Goal: Transaction & Acquisition: Download file/media

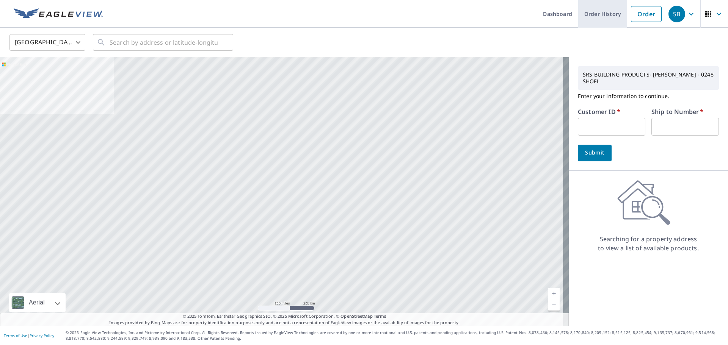
click at [599, 14] on link "Order History" at bounding box center [602, 14] width 49 height 28
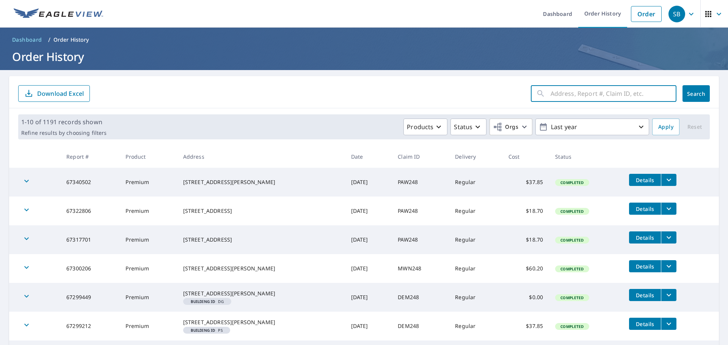
click at [550, 91] on input "text" at bounding box center [613, 93] width 126 height 21
type input "46 cardinal"
click at [688, 96] on span "Search" at bounding box center [695, 93] width 15 height 7
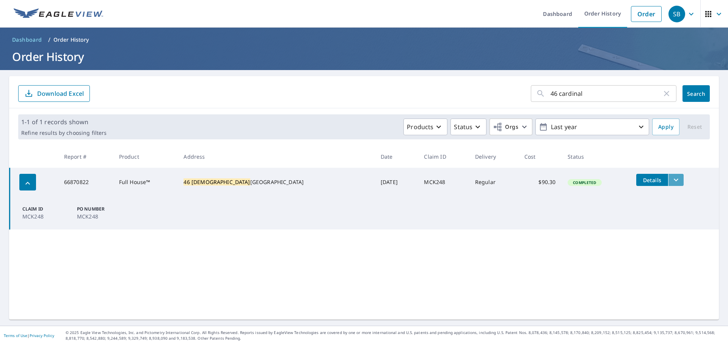
click at [671, 183] on icon "filesDropdownBtn-66870822" at bounding box center [675, 180] width 9 height 9
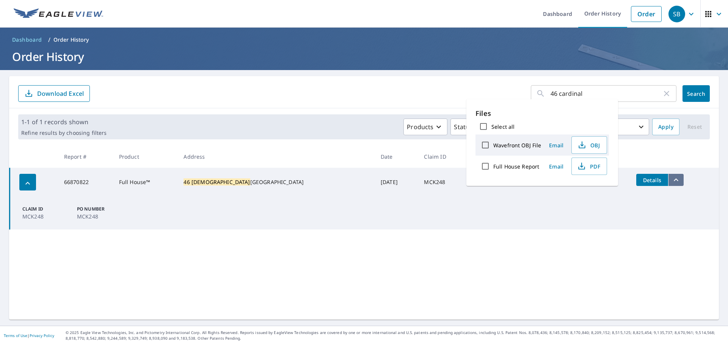
click at [671, 183] on icon "filesDropdownBtn-66870822" at bounding box center [675, 180] width 9 height 9
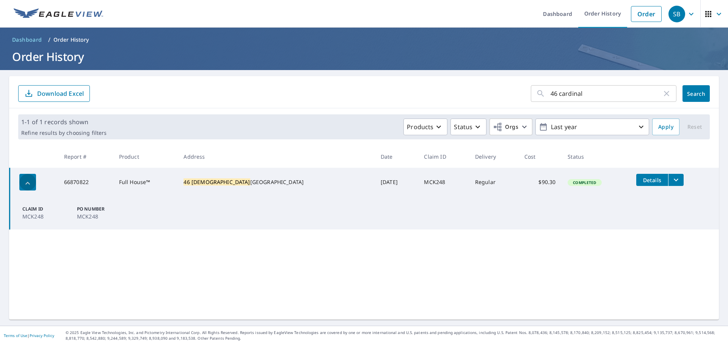
click at [27, 184] on icon "button" at bounding box center [27, 183] width 5 height 3
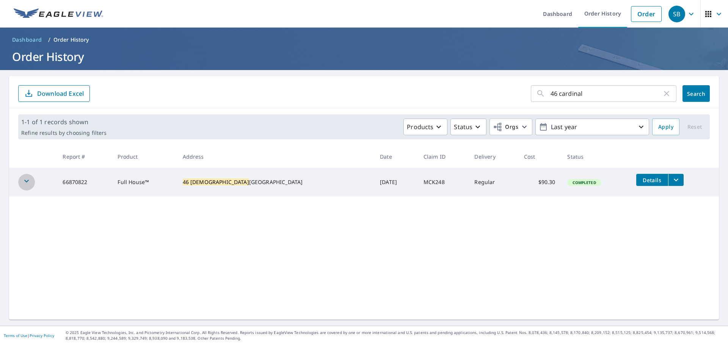
click at [27, 183] on icon "button" at bounding box center [26, 181] width 9 height 9
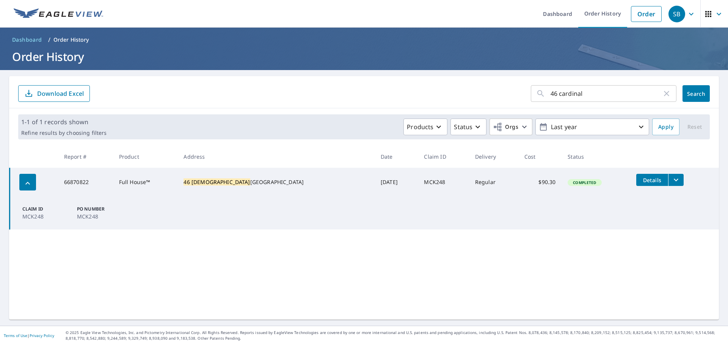
click at [671, 178] on icon "filesDropdownBtn-66870822" at bounding box center [675, 180] width 9 height 9
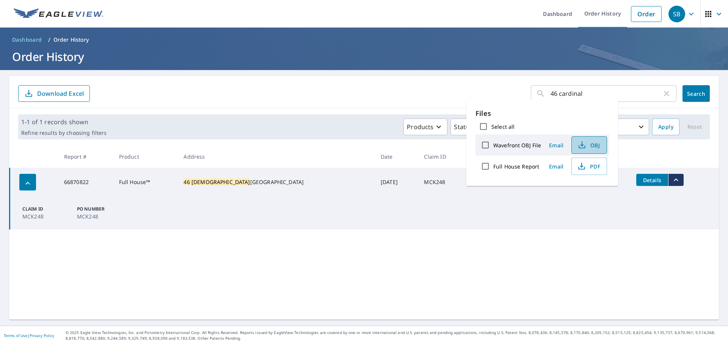
click at [586, 144] on span "OBJ" at bounding box center [588, 145] width 24 height 9
click at [475, 220] on td "Claim ID MCK248 PO Number MCK248" at bounding box center [364, 213] width 709 height 33
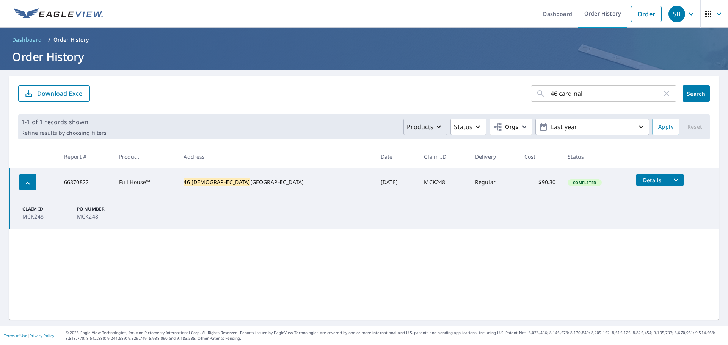
click at [436, 126] on icon "button" at bounding box center [438, 127] width 5 height 3
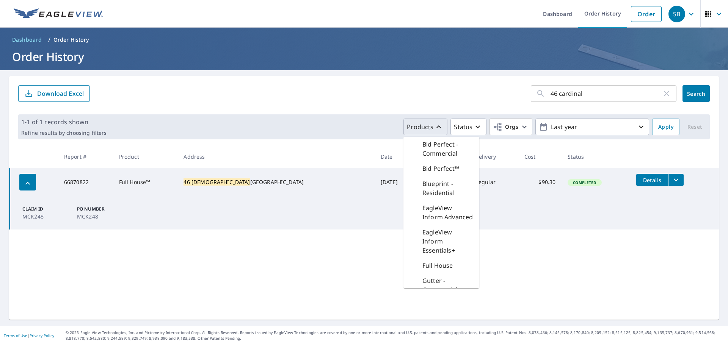
click at [436, 126] on icon "button" at bounding box center [438, 126] width 9 height 9
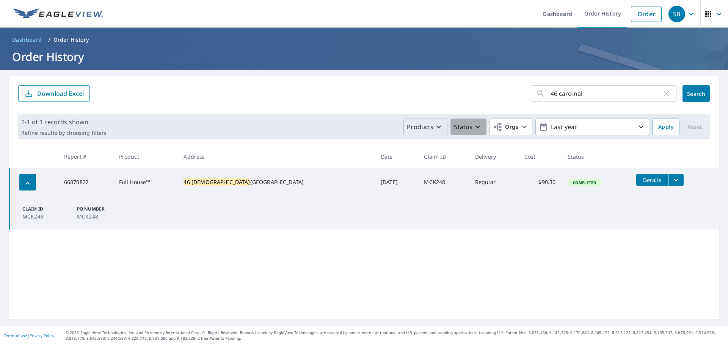
click at [473, 126] on icon "button" at bounding box center [477, 126] width 9 height 9
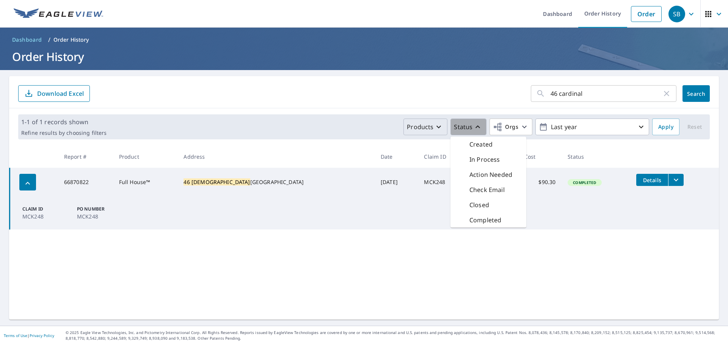
click at [475, 126] on icon "button" at bounding box center [477, 126] width 5 height 3
